Goal: Information Seeking & Learning: Learn about a topic

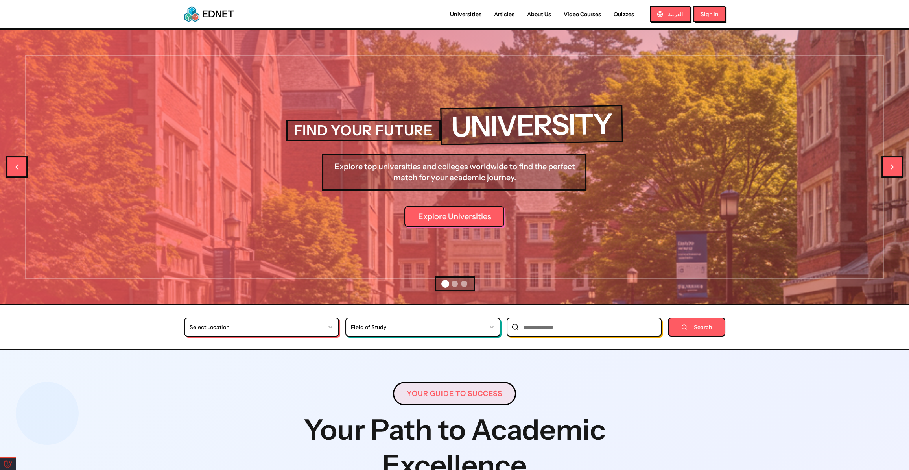
click at [470, 14] on link "Universities" at bounding box center [466, 14] width 44 height 8
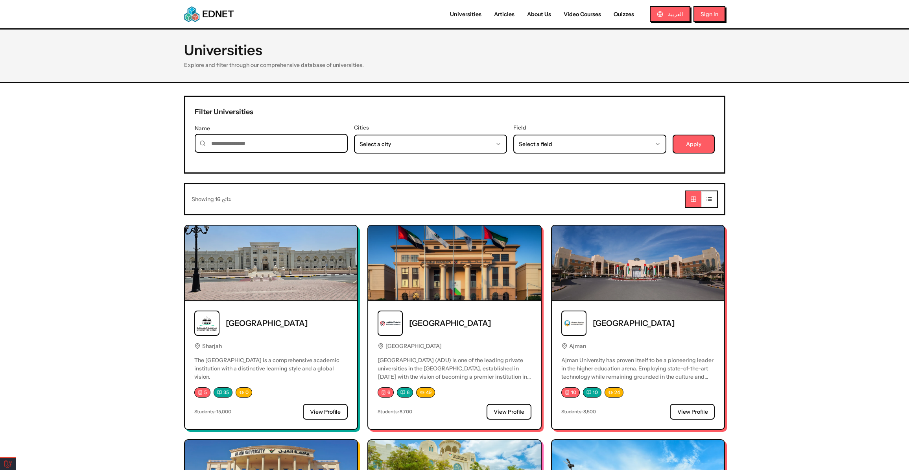
click at [471, 9] on nav "Universities Articles About Us Video Courses Quizzes العربية Sign In" at bounding box center [584, 14] width 281 height 16
click at [472, 13] on link "Universities" at bounding box center [466, 14] width 44 height 8
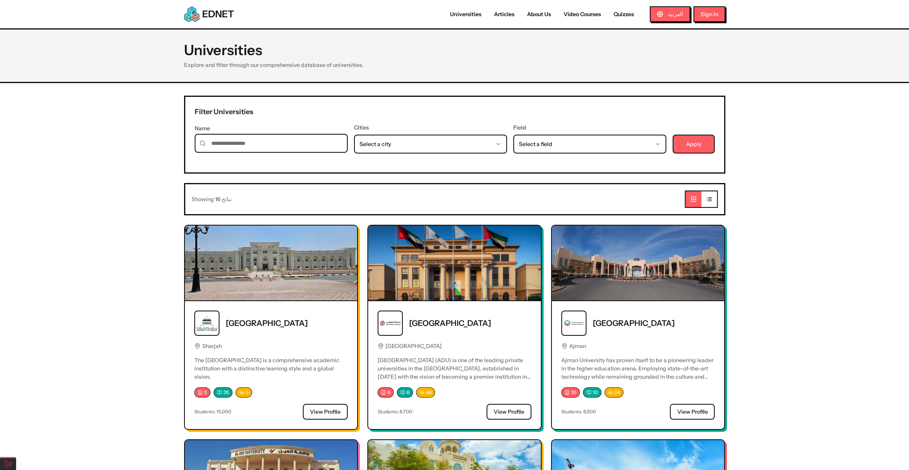
click at [212, 12] on span "EDNET" at bounding box center [218, 14] width 32 height 13
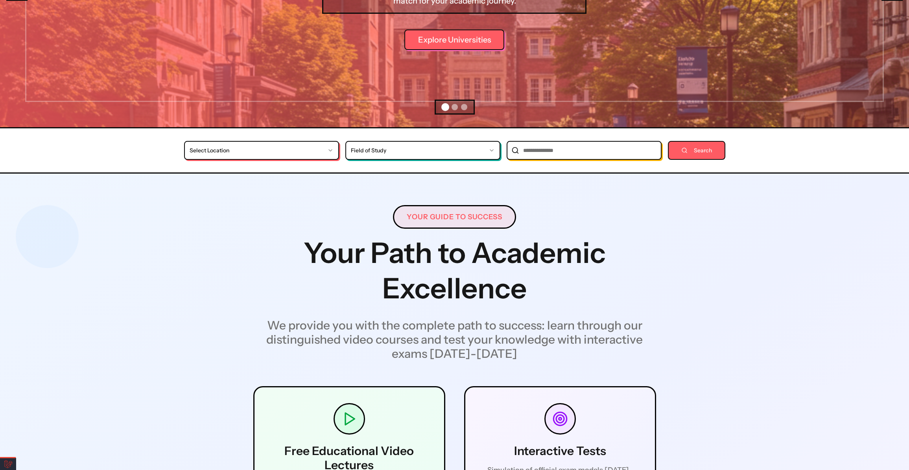
scroll to position [179, 0]
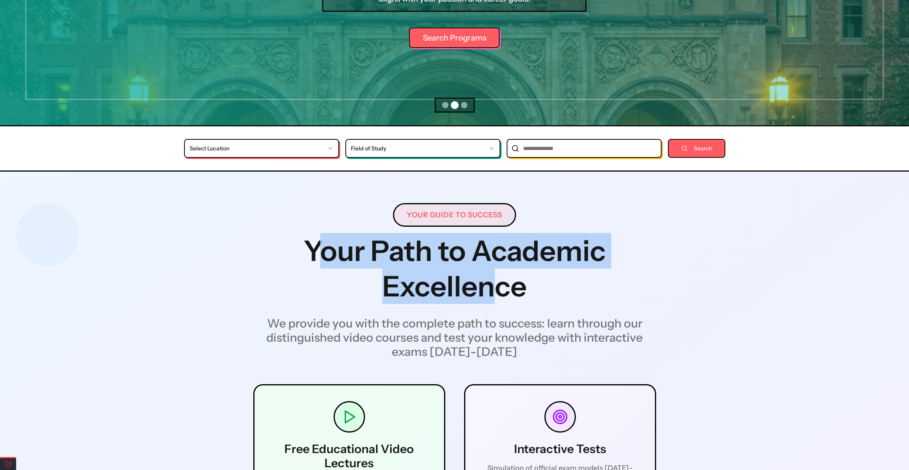
drag, startPoint x: 325, startPoint y: 250, endPoint x: 548, endPoint y: 293, distance: 226.8
click at [549, 293] on h1 "Your Path to Academic Excellence" at bounding box center [454, 268] width 403 height 71
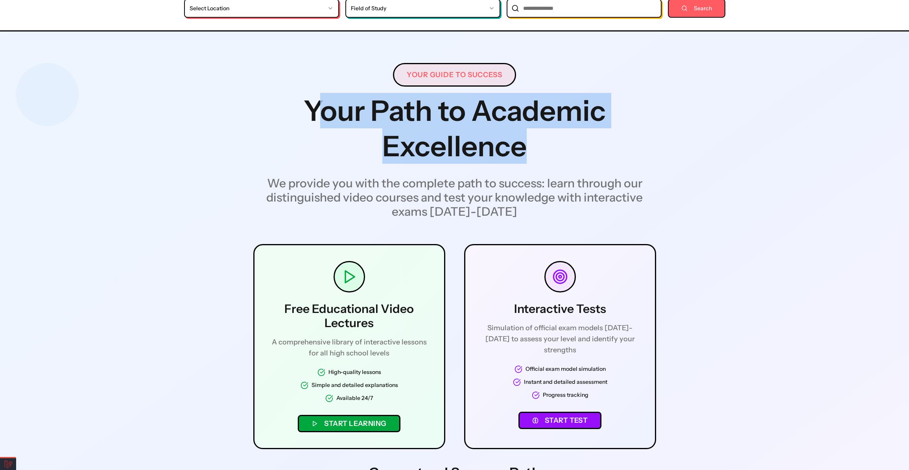
scroll to position [322, 0]
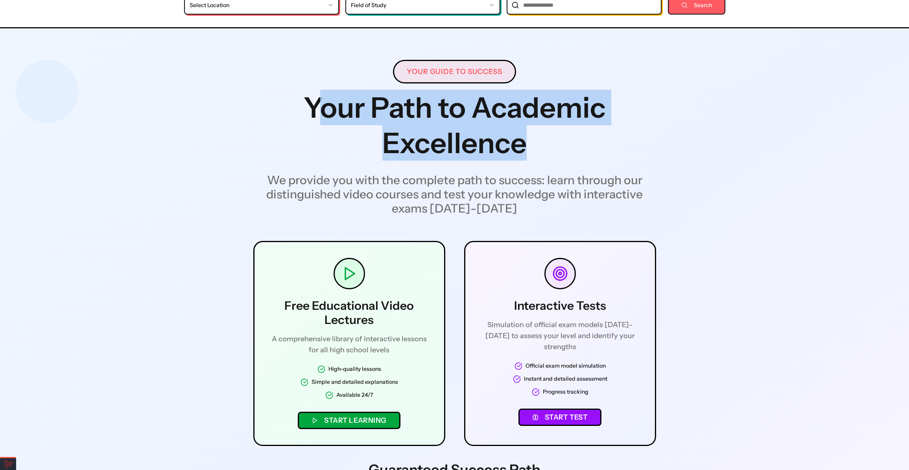
click at [349, 275] on icon at bounding box center [349, 274] width 16 height 16
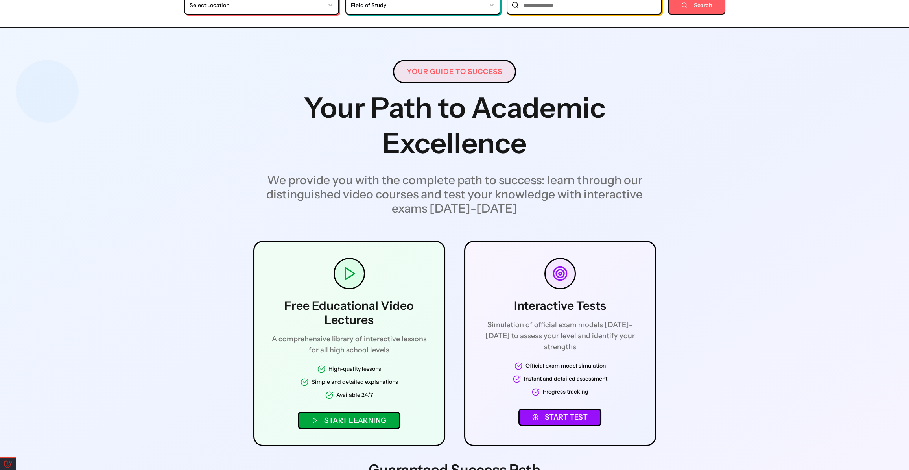
click at [363, 415] on button "Start Learning" at bounding box center [349, 419] width 102 height 17
select select "*"
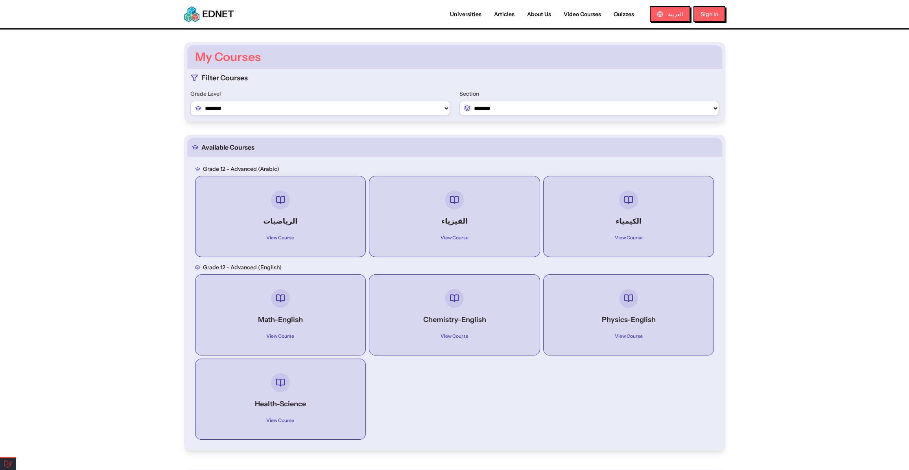
click at [264, 204] on div at bounding box center [281, 199] width 142 height 19
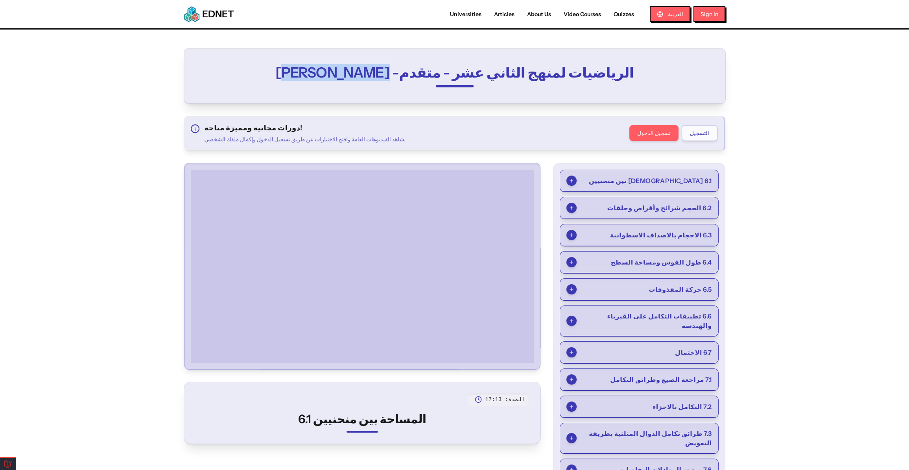
drag, startPoint x: 384, startPoint y: 72, endPoint x: 251, endPoint y: 70, distance: 133.0
click at [251, 70] on h2 "الرياضيات لمنهج الثاني عشر - متقدم- [PERSON_NAME]" at bounding box center [455, 73] width 452 height 16
select select "*"
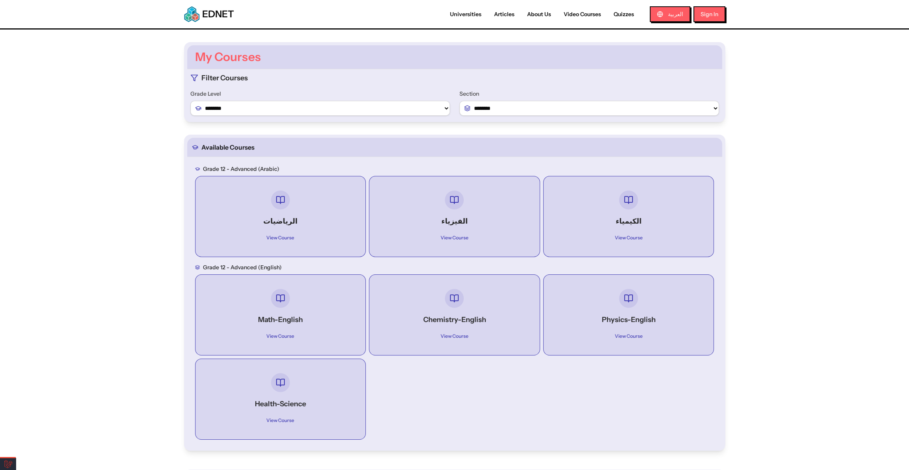
click at [231, 12] on span "EDNET" at bounding box center [218, 14] width 32 height 13
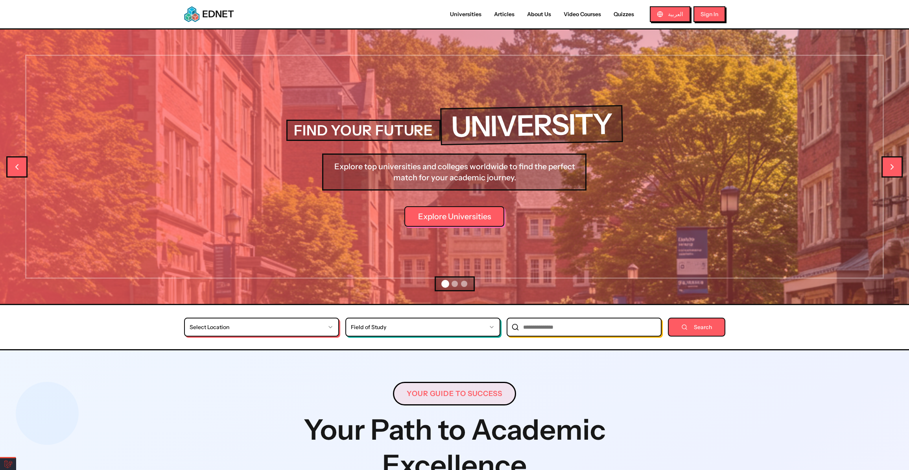
click at [466, 11] on link "Universities" at bounding box center [466, 14] width 44 height 8
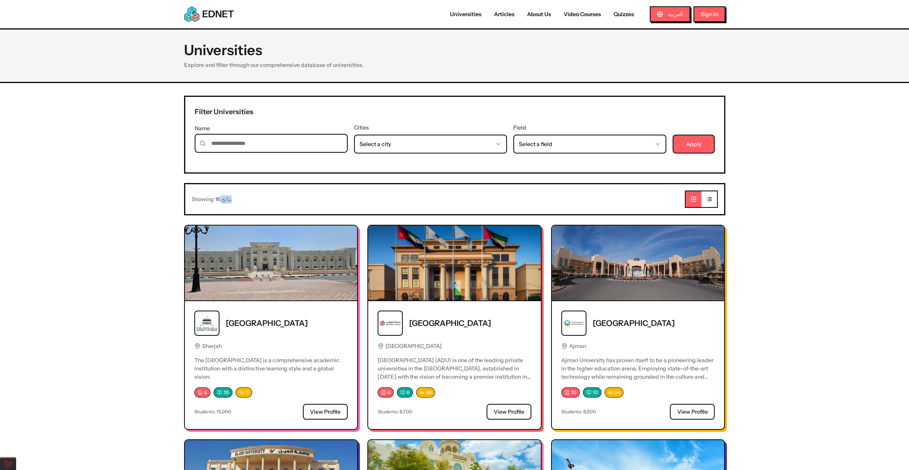
drag, startPoint x: 219, startPoint y: 198, endPoint x: 233, endPoint y: 197, distance: 13.4
click at [233, 197] on div "Showing 16 نتائج" at bounding box center [455, 198] width 526 height 17
click at [678, 15] on button "العربية" at bounding box center [670, 14] width 40 height 16
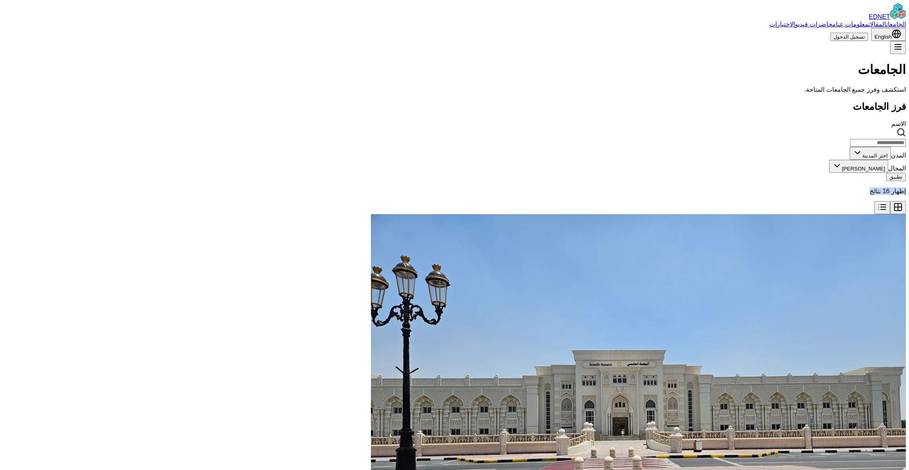
drag, startPoint x: 702, startPoint y: 198, endPoint x: 658, endPoint y: 198, distance: 44.8
click at [658, 198] on div "إظهار 16 نتائج" at bounding box center [454, 200] width 903 height 27
click at [682, 197] on div "إظهار 16 نتائج" at bounding box center [454, 200] width 903 height 27
drag, startPoint x: 714, startPoint y: 109, endPoint x: 672, endPoint y: 109, distance: 41.3
click at [672, 109] on div "فرز الجامعات" at bounding box center [454, 106] width 903 height 11
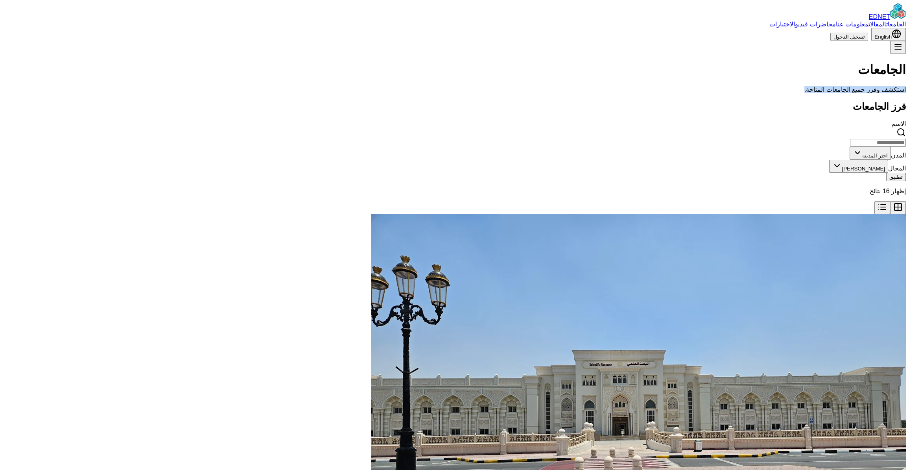
drag, startPoint x: 726, startPoint y: 65, endPoint x: 628, endPoint y: 64, distance: 97.9
click at [628, 64] on div "الجامعات استكشف وفرز جميع الجامعات المتاحة." at bounding box center [454, 77] width 903 height 31
click at [871, 28] on button "English" at bounding box center [888, 34] width 35 height 13
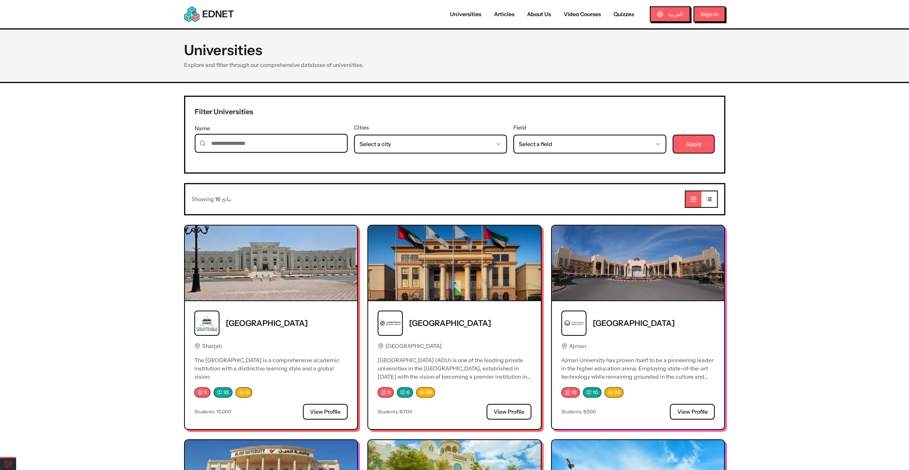
click at [270, 267] on img at bounding box center [271, 262] width 173 height 75
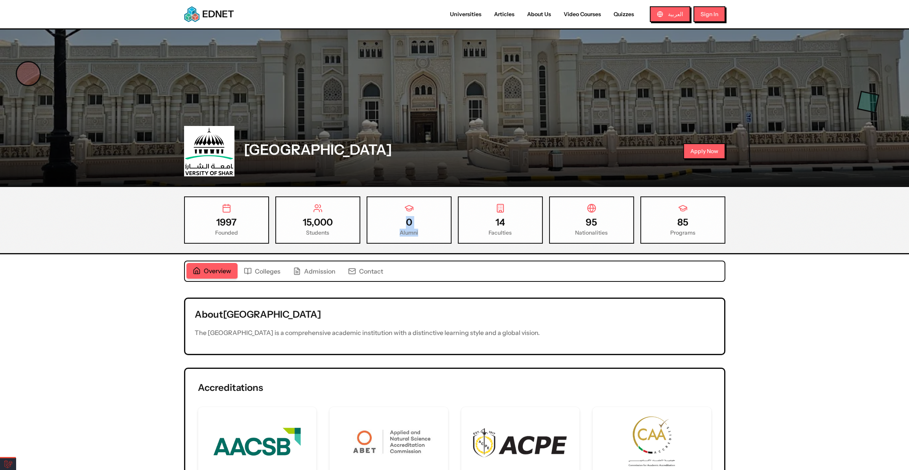
drag, startPoint x: 407, startPoint y: 219, endPoint x: 489, endPoint y: 236, distance: 83.9
click at [435, 230] on div "0 Alumni" at bounding box center [409, 219] width 85 height 47
click at [399, 225] on div "0" at bounding box center [409, 222] width 71 height 13
drag, startPoint x: 402, startPoint y: 221, endPoint x: 434, endPoint y: 234, distance: 34.2
click at [434, 234] on div "0 Alumni" at bounding box center [409, 219] width 85 height 47
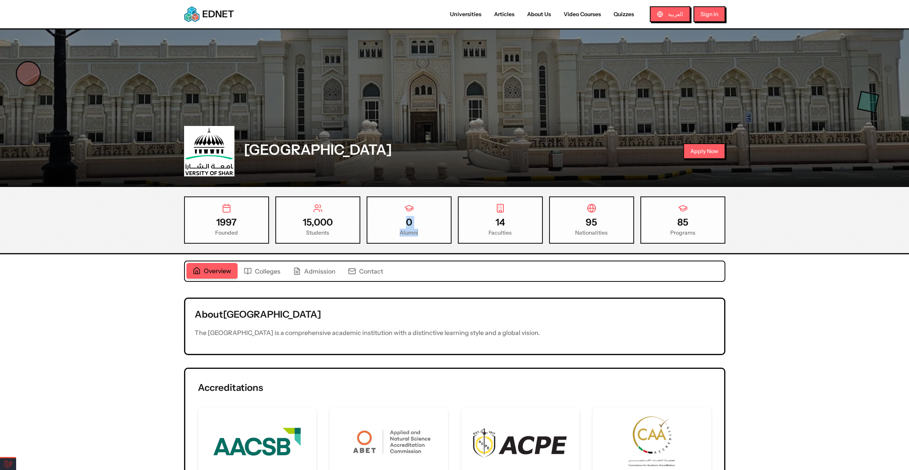
drag, startPoint x: 418, startPoint y: 236, endPoint x: 417, endPoint y: 226, distance: 9.9
click at [418, 236] on div "Alumni" at bounding box center [409, 233] width 71 height 8
click at [407, 216] on div "0" at bounding box center [409, 222] width 71 height 13
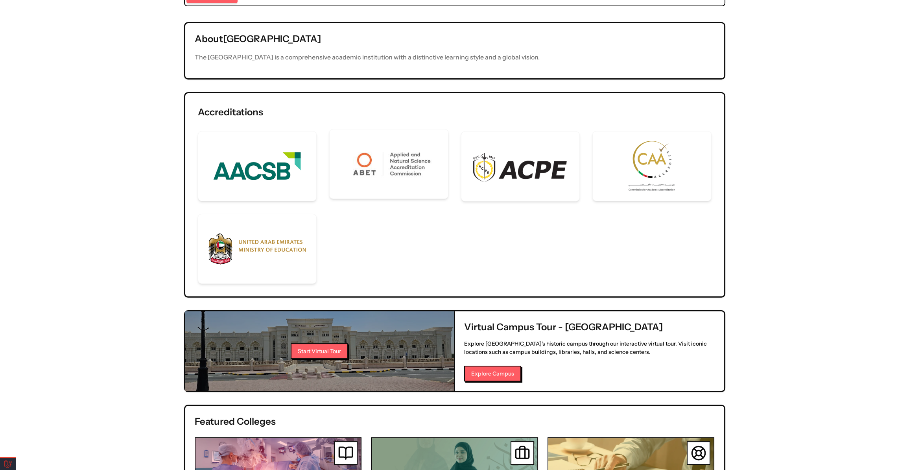
scroll to position [465, 0]
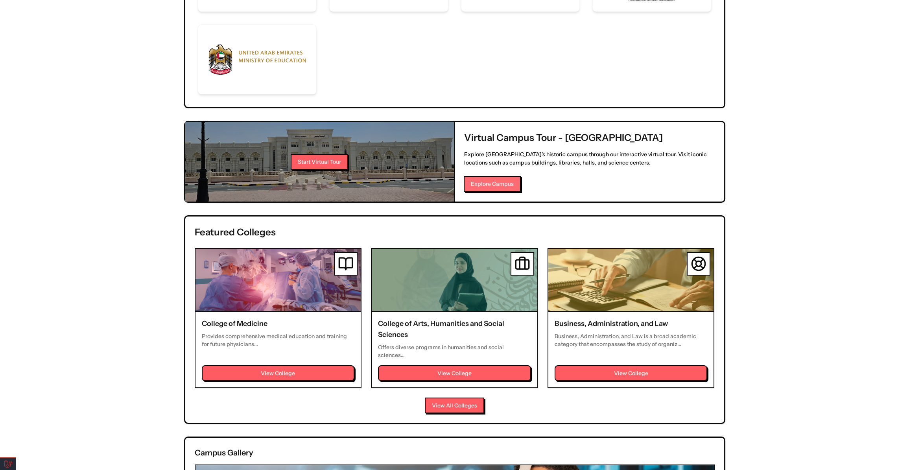
click at [492, 179] on button "Explore Campus" at bounding box center [492, 184] width 57 height 16
click at [321, 160] on button "Start Virtual Tour" at bounding box center [318, 161] width 57 height 16
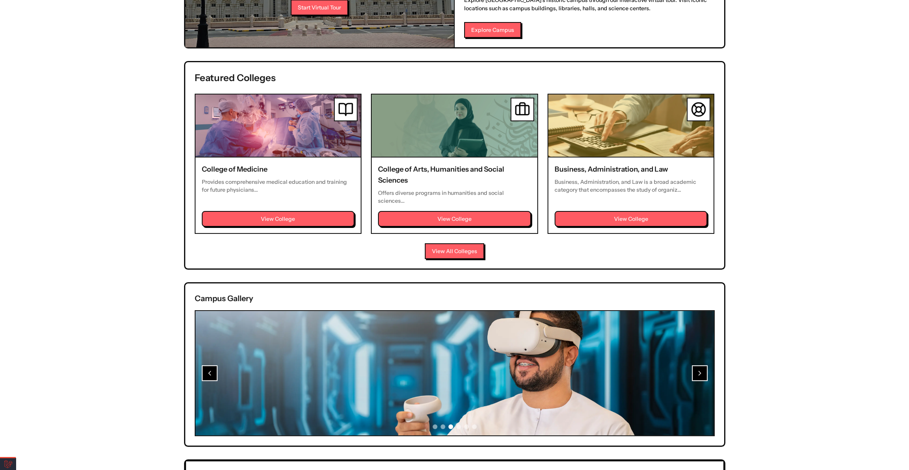
scroll to position [608, 0]
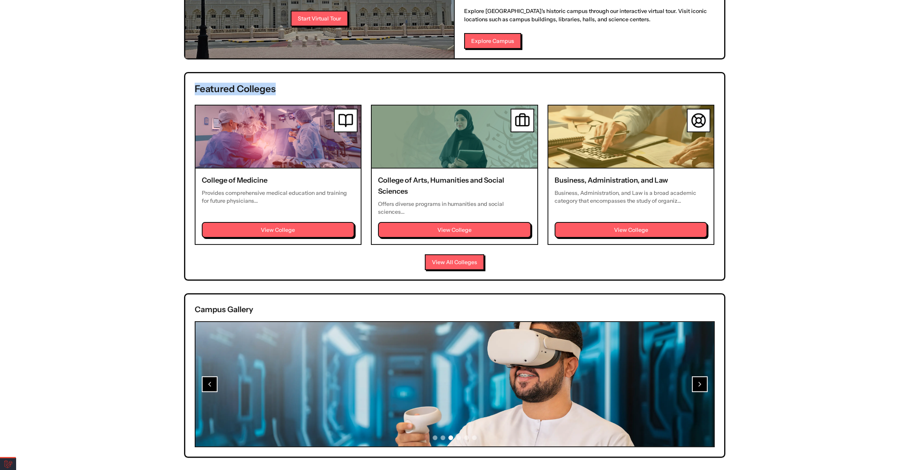
drag, startPoint x: 212, startPoint y: 82, endPoint x: 320, endPoint y: 82, distance: 108.2
click at [320, 83] on h2 "Featured Colleges" at bounding box center [455, 89] width 520 height 13
click at [438, 254] on button "View All Colleges" at bounding box center [453, 262] width 59 height 16
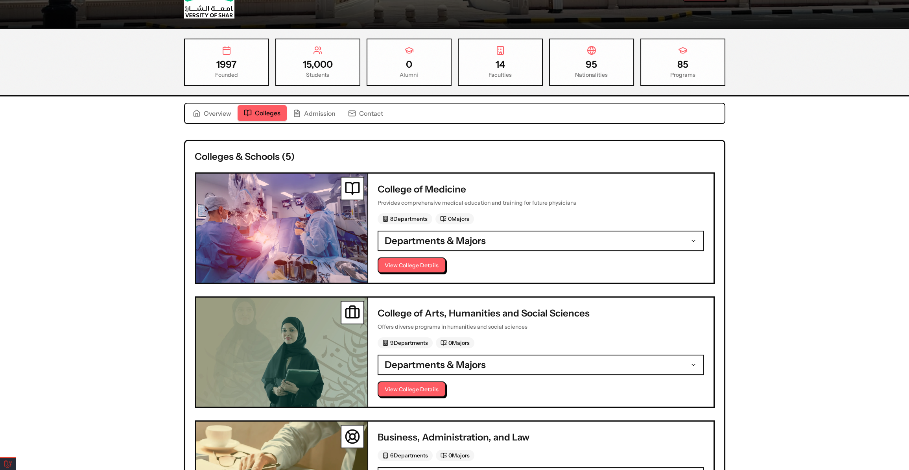
scroll to position [262, 0]
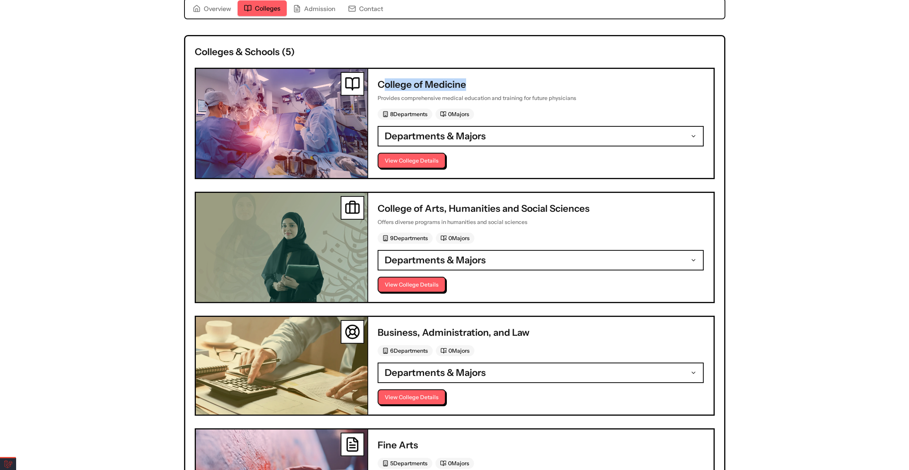
drag, startPoint x: 385, startPoint y: 80, endPoint x: 471, endPoint y: 83, distance: 85.8
click at [471, 83] on h3 "College of Medicine" at bounding box center [541, 84] width 326 height 13
drag, startPoint x: 390, startPoint y: 112, endPoint x: 411, endPoint y: 111, distance: 21.7
click at [411, 111] on div "8 Departments" at bounding box center [405, 114] width 55 height 11
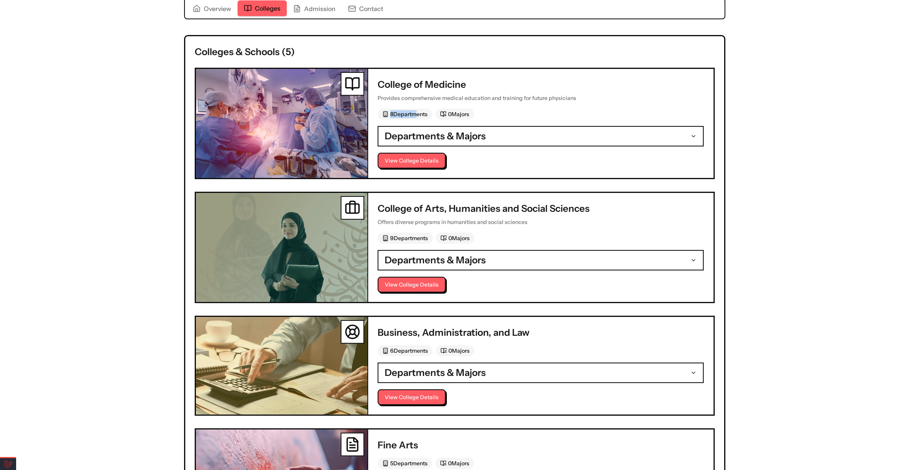
drag, startPoint x: 450, startPoint y: 112, endPoint x: 478, endPoint y: 115, distance: 28.4
click at [478, 115] on div "8 Departments 0 Majors" at bounding box center [541, 114] width 326 height 11
click at [422, 136] on span "Departments & Majors" at bounding box center [435, 136] width 101 height 13
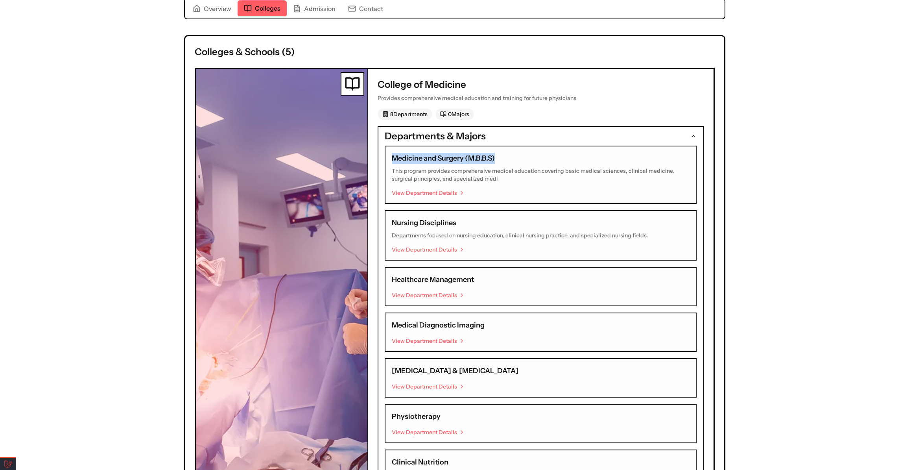
drag, startPoint x: 392, startPoint y: 155, endPoint x: 519, endPoint y: 171, distance: 128.1
click at [520, 159] on h4 "Medicine and Surgery (M.B.B.S)" at bounding box center [541, 158] width 298 height 11
drag, startPoint x: 405, startPoint y: 223, endPoint x: 471, endPoint y: 223, distance: 66.1
click at [471, 222] on div "Nursing Disciplines Departments focused on nursing education, clinical nursing …" at bounding box center [541, 235] width 312 height 50
drag, startPoint x: 391, startPoint y: 275, endPoint x: 498, endPoint y: 281, distance: 106.4
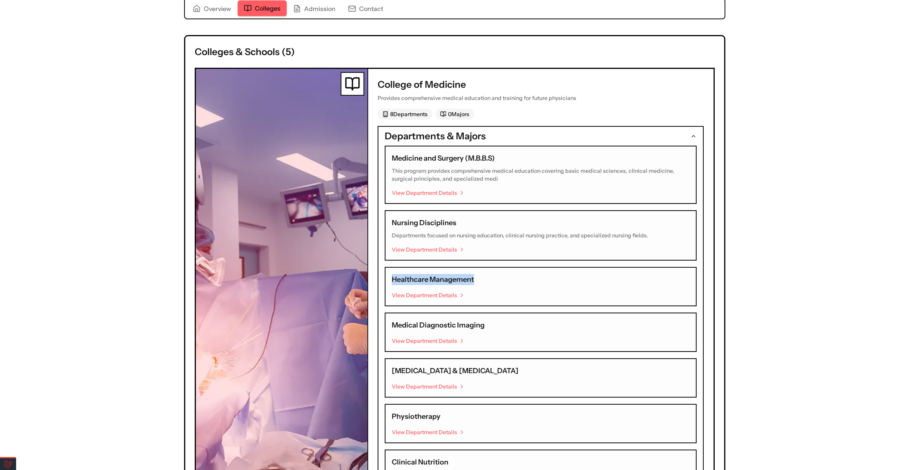
click at [492, 279] on h4 "Healthcare Management" at bounding box center [541, 279] width 298 height 11
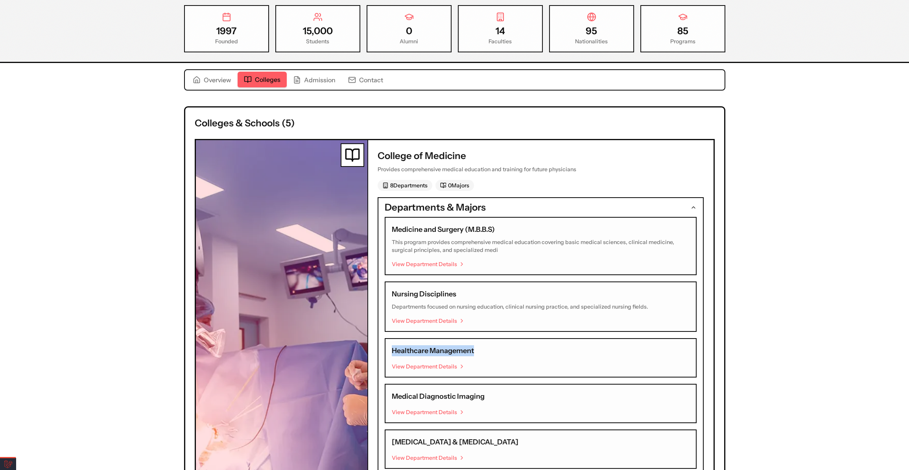
scroll to position [191, 0]
drag, startPoint x: 201, startPoint y: 118, endPoint x: 360, endPoint y: 139, distance: 160.7
click at [260, 128] on h2 "Colleges & Schools ( 5 )" at bounding box center [455, 123] width 520 height 13
click at [406, 203] on span "Departments & Majors" at bounding box center [435, 207] width 101 height 13
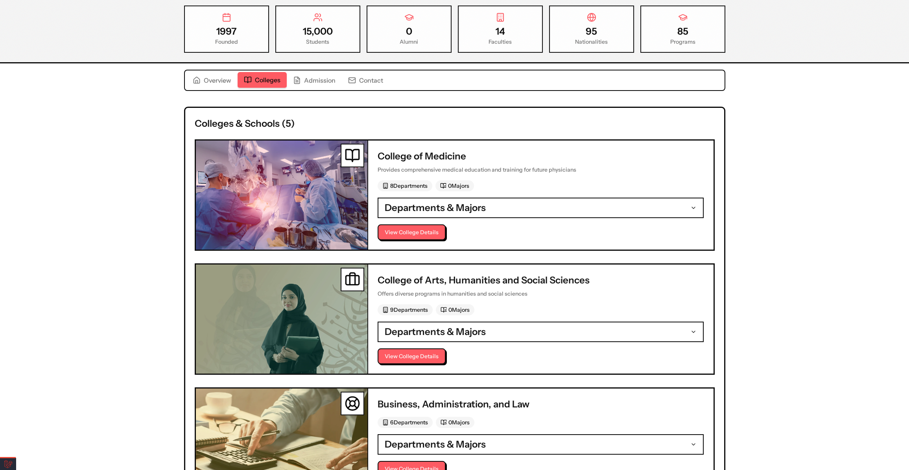
click at [282, 110] on div "Colleges & Schools ( 5 ) College of Medicine Provides comprehensive medical edu…" at bounding box center [454, 415] width 539 height 614
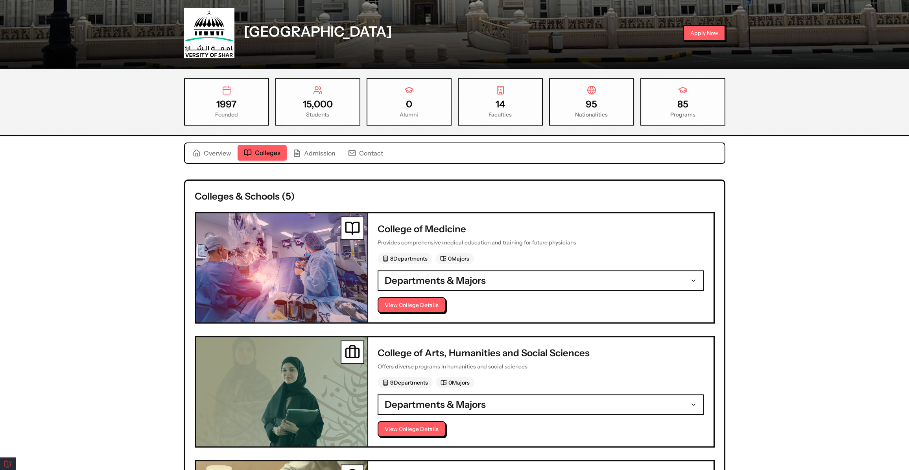
scroll to position [119, 0]
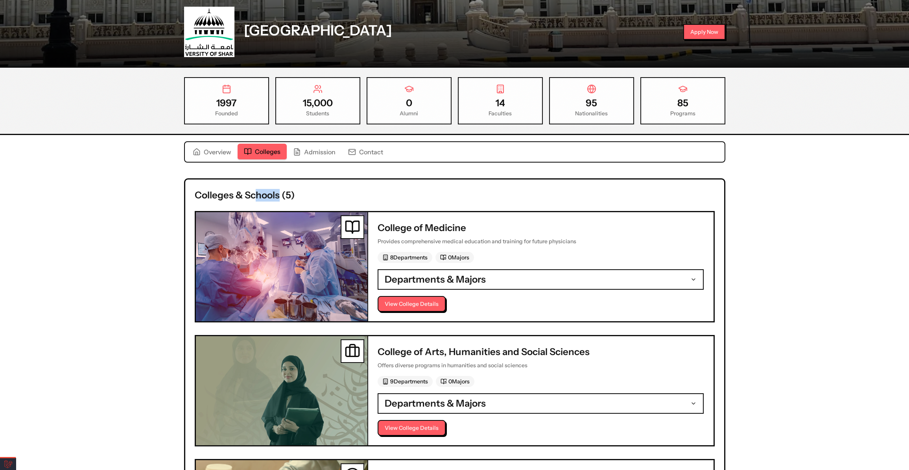
drag, startPoint x: 254, startPoint y: 190, endPoint x: 322, endPoint y: 188, distance: 67.7
click at [320, 189] on h2 "Colleges & Schools ( 5 )" at bounding box center [455, 195] width 520 height 13
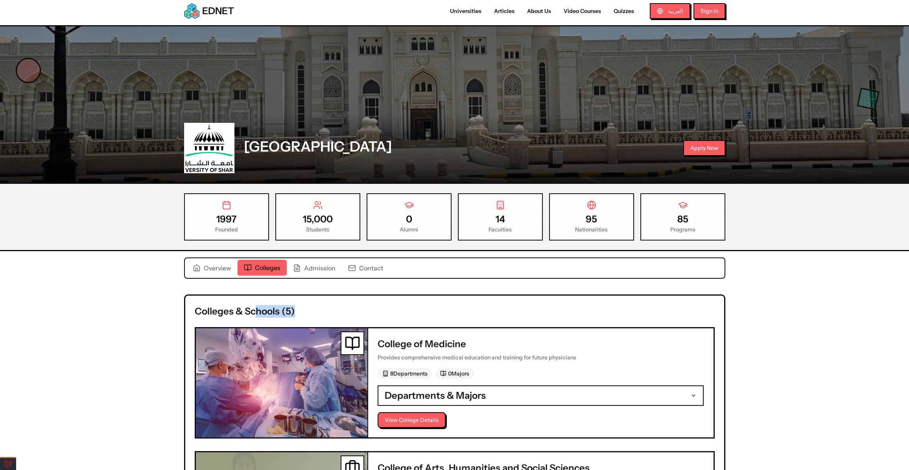
scroll to position [0, 0]
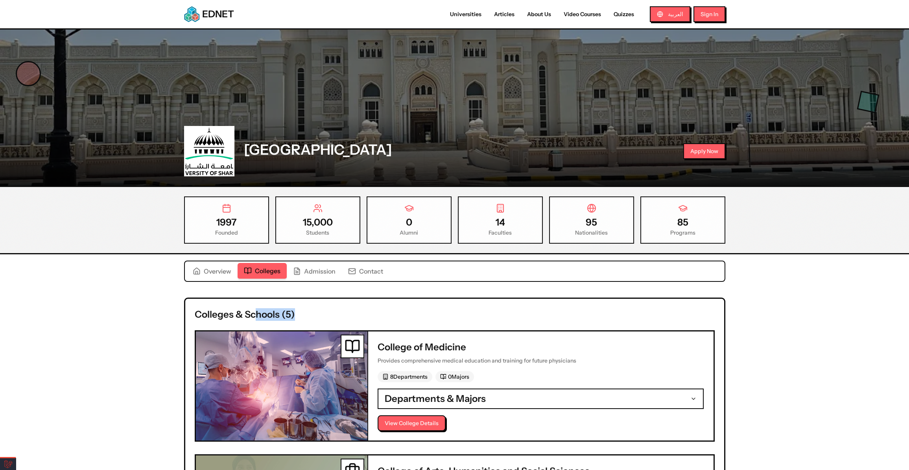
click at [323, 267] on span "Admission" at bounding box center [319, 270] width 31 height 9
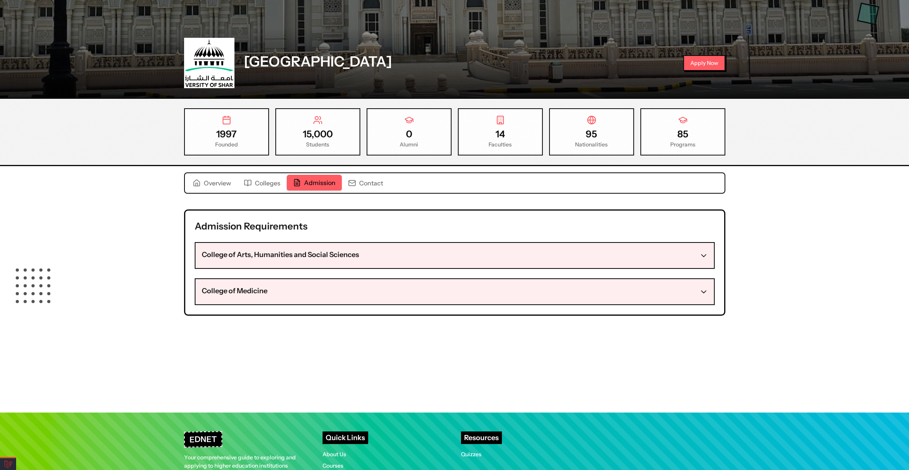
scroll to position [107, 0]
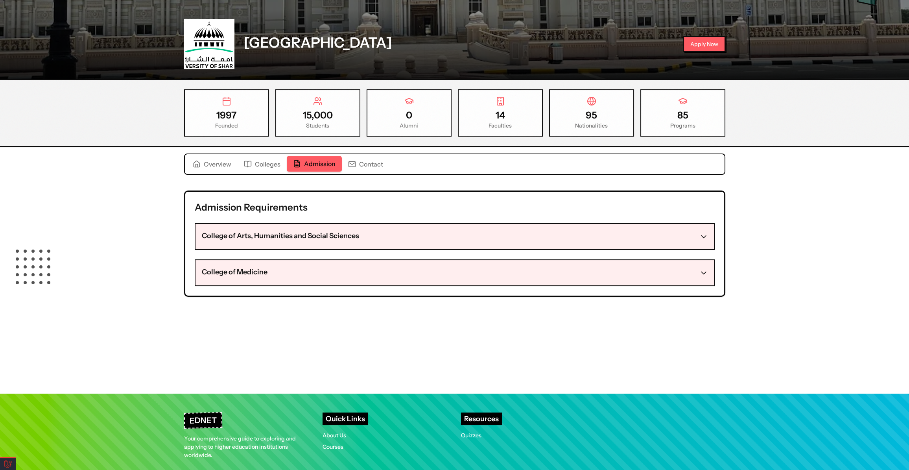
click at [249, 239] on h3 "College of Arts, Humanities and Social Sciences" at bounding box center [280, 235] width 157 height 11
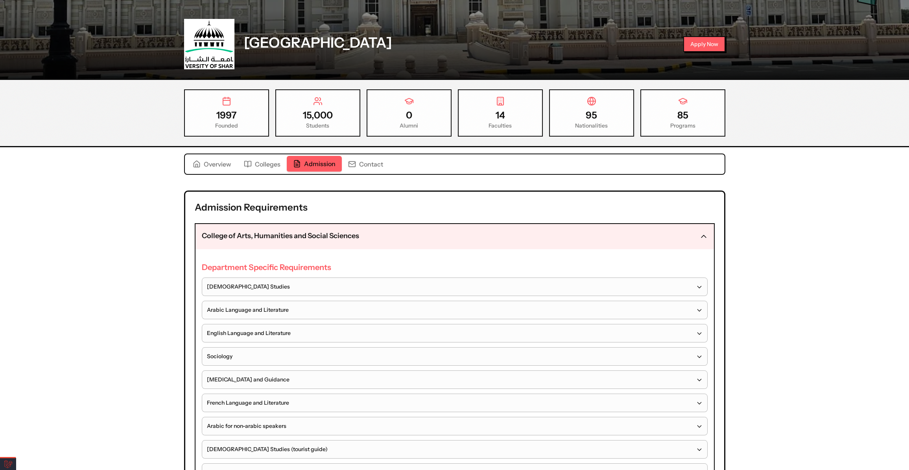
click at [235, 284] on span "Islamic Studies" at bounding box center [248, 286] width 83 height 8
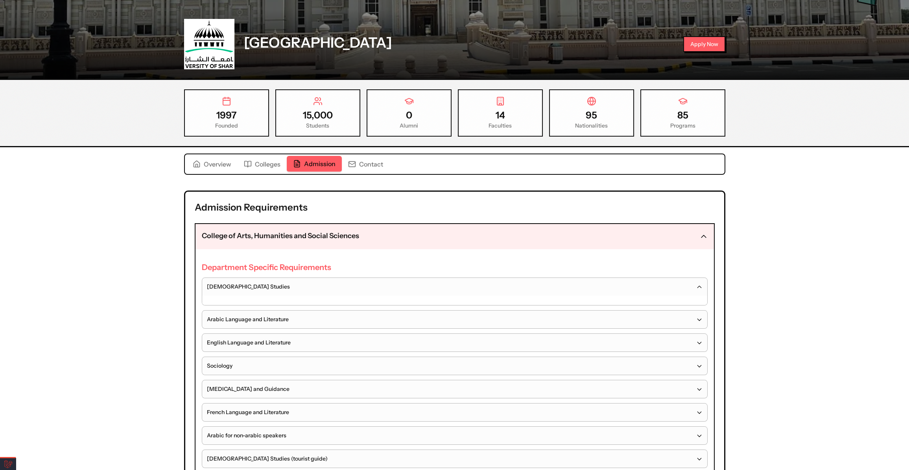
click at [235, 284] on span "Islamic Studies" at bounding box center [248, 286] width 83 height 8
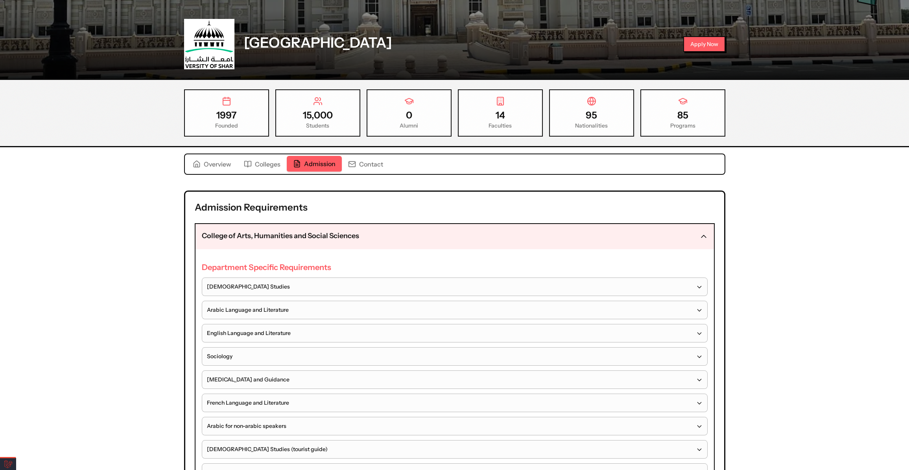
click at [235, 284] on span "Islamic Studies" at bounding box center [248, 286] width 83 height 8
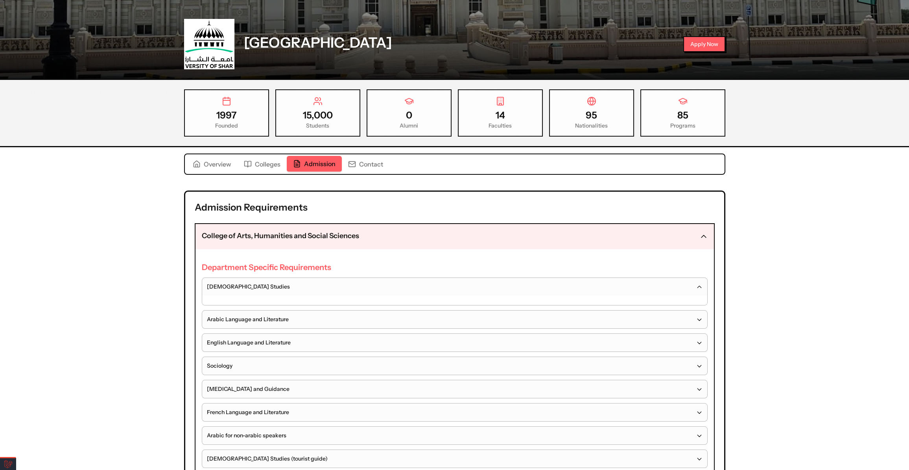
click at [235, 284] on span "Islamic Studies" at bounding box center [248, 286] width 83 height 8
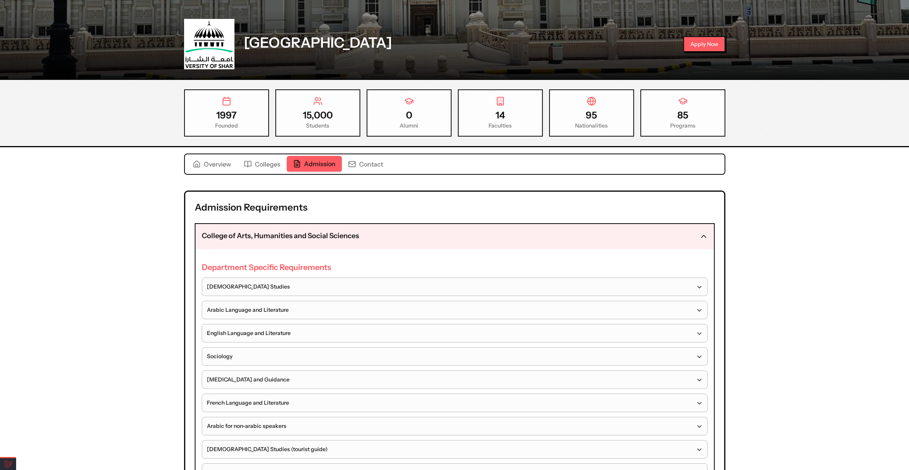
click at [241, 306] on span "Arabic Language and Literature" at bounding box center [248, 310] width 82 height 8
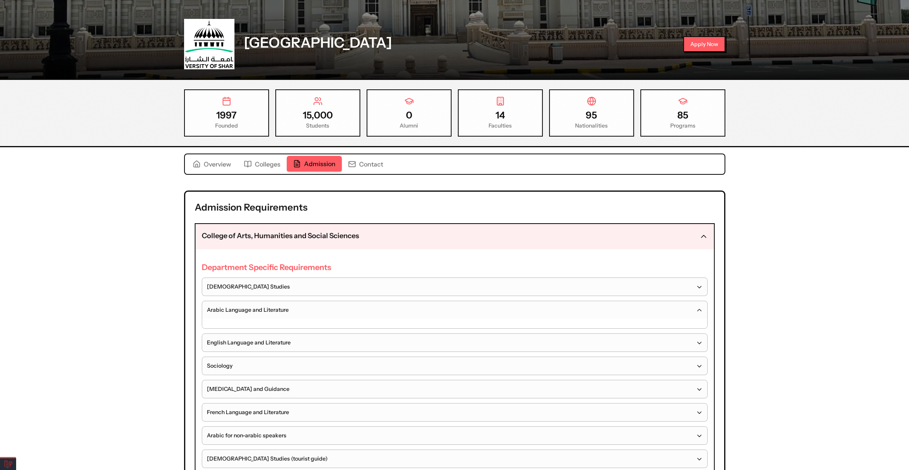
click at [238, 306] on span "Arabic Language and Literature" at bounding box center [248, 310] width 82 height 8
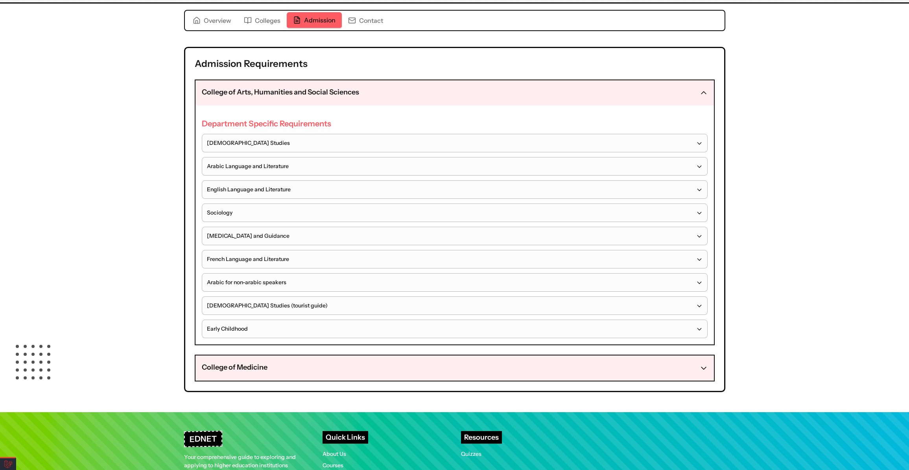
scroll to position [250, 0]
click at [238, 140] on span "Islamic Studies" at bounding box center [248, 143] width 83 height 8
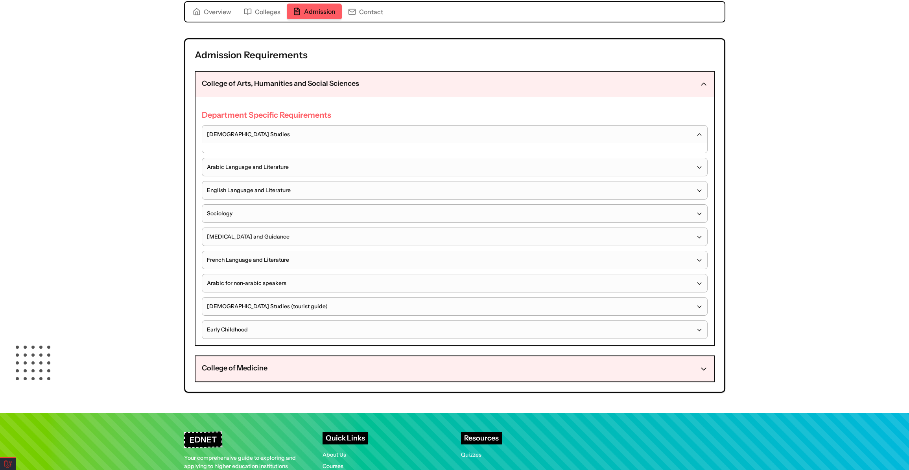
click at [243, 133] on span "Islamic Studies" at bounding box center [248, 134] width 83 height 8
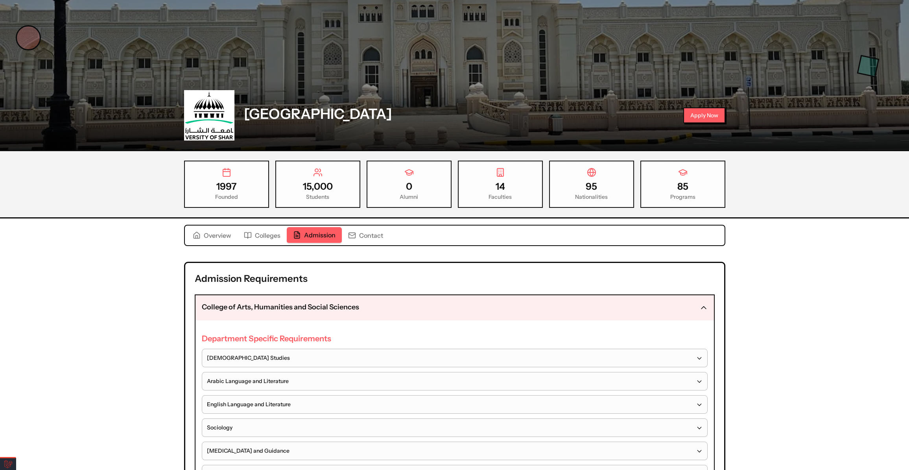
scroll to position [35, 0]
click at [262, 234] on span "Colleges" at bounding box center [268, 235] width 26 height 9
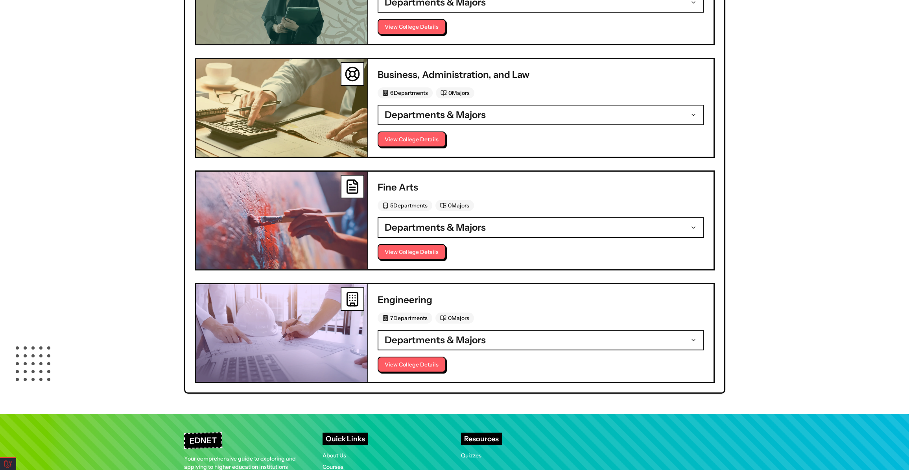
scroll to position [572, 0]
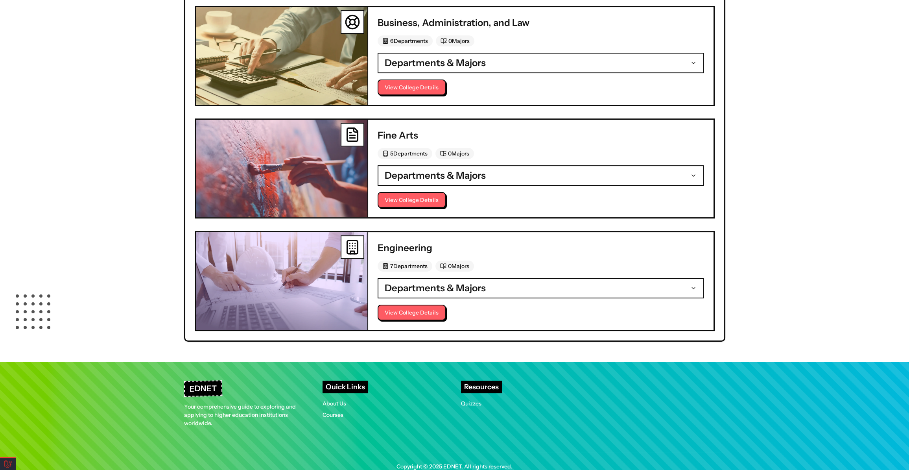
click at [418, 282] on span "Departments & Majors" at bounding box center [435, 288] width 101 height 13
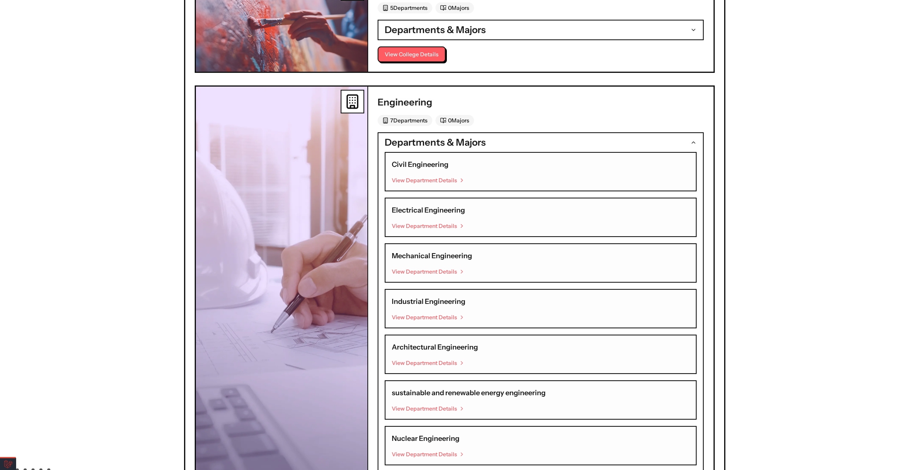
scroll to position [712, 0]
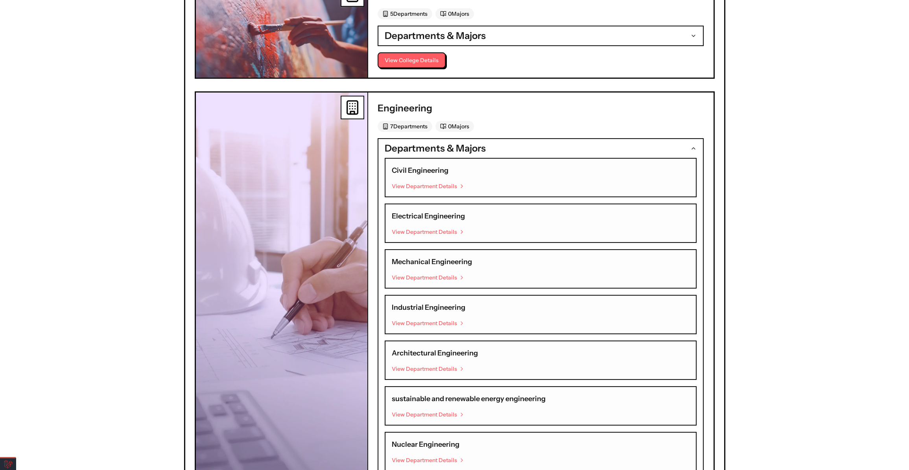
click at [420, 182] on link "View Department Details" at bounding box center [541, 186] width 298 height 8
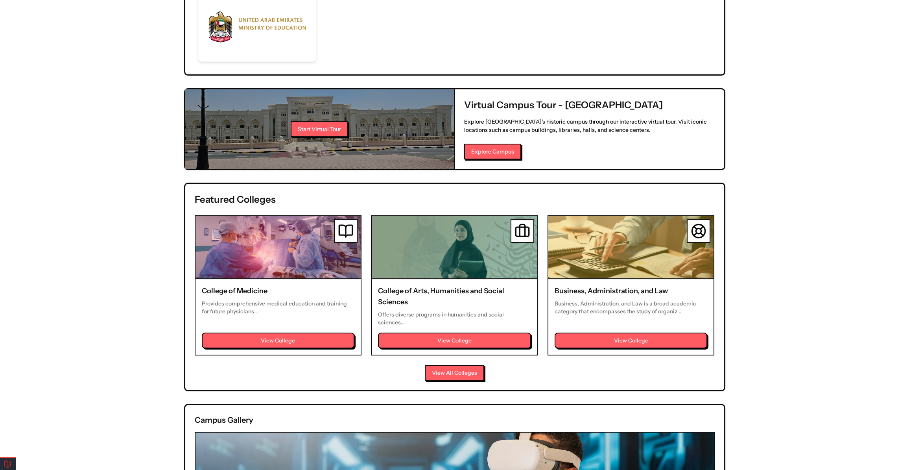
scroll to position [497, 0]
click at [443, 365] on button "View All Colleges" at bounding box center [453, 373] width 59 height 16
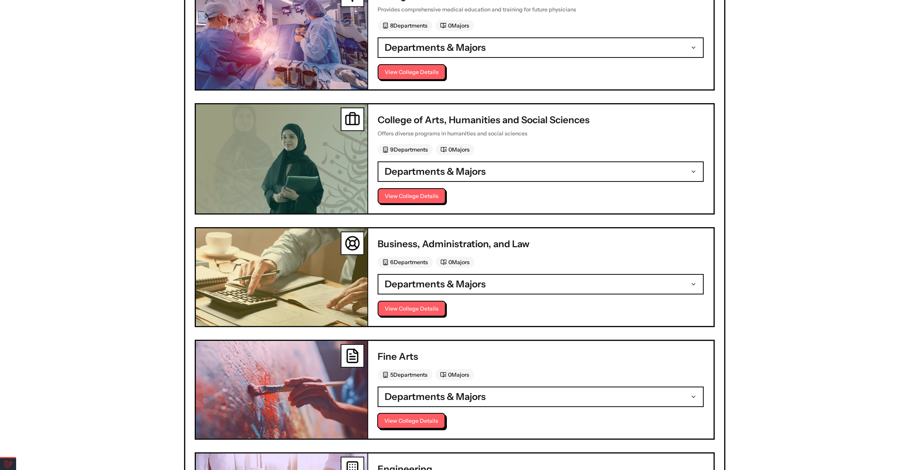
scroll to position [513, 0]
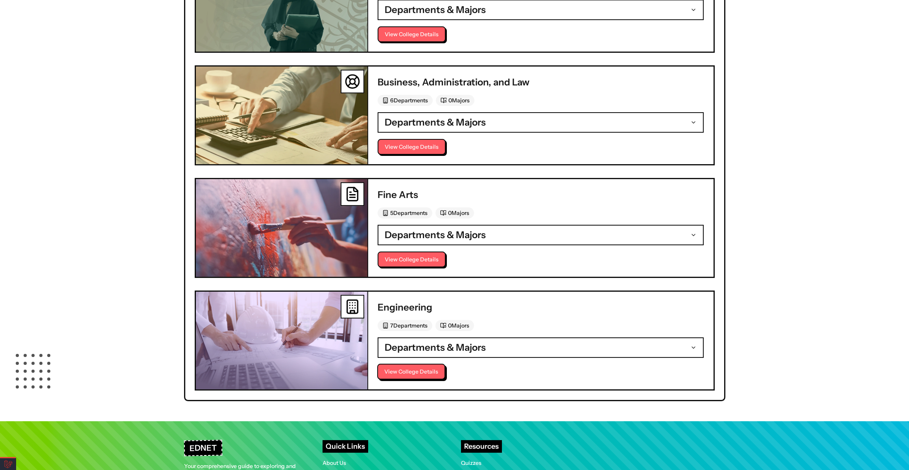
click at [412, 367] on button "View College Details" at bounding box center [411, 371] width 68 height 16
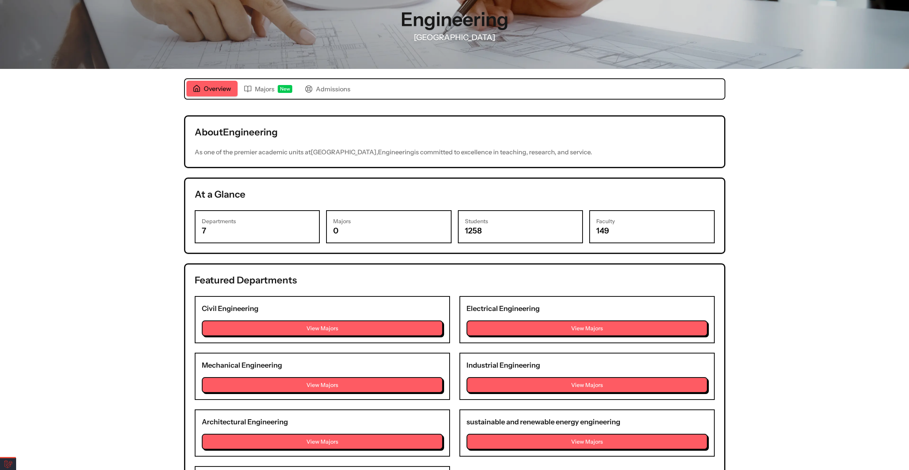
scroll to position [179, 0]
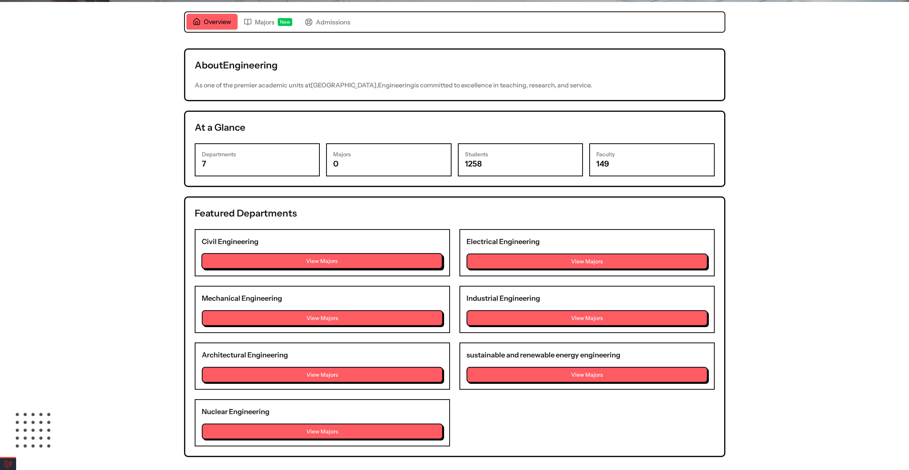
click at [299, 257] on button "View Majors" at bounding box center [321, 261] width 241 height 16
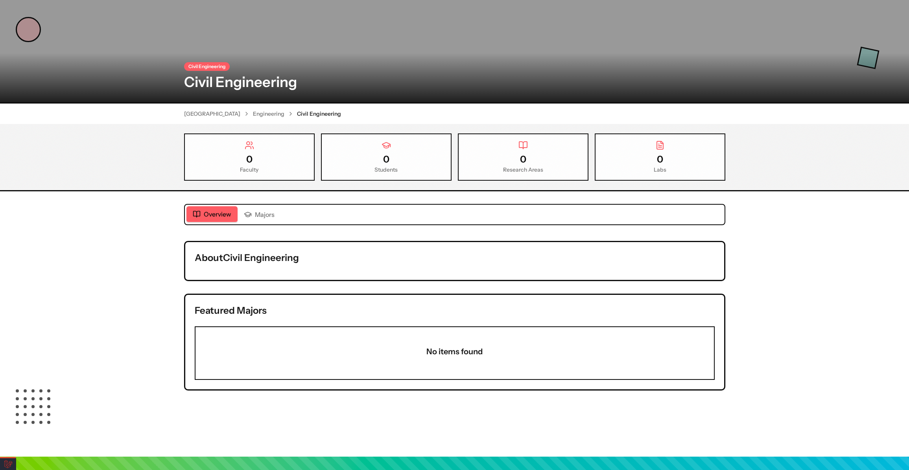
scroll to position [107, 0]
